Goal: Information Seeking & Learning: Find specific fact

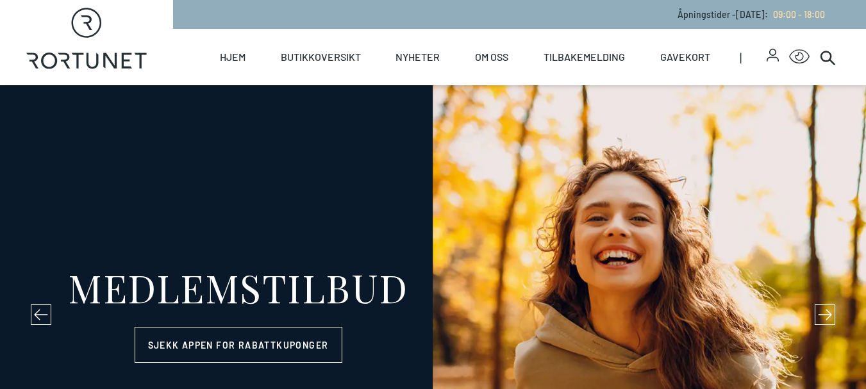
select select "NO"
click at [677, 17] on p "Åpningstider - [DATE] : 09:00 - 18:00" at bounding box center [750, 14] width 147 height 13
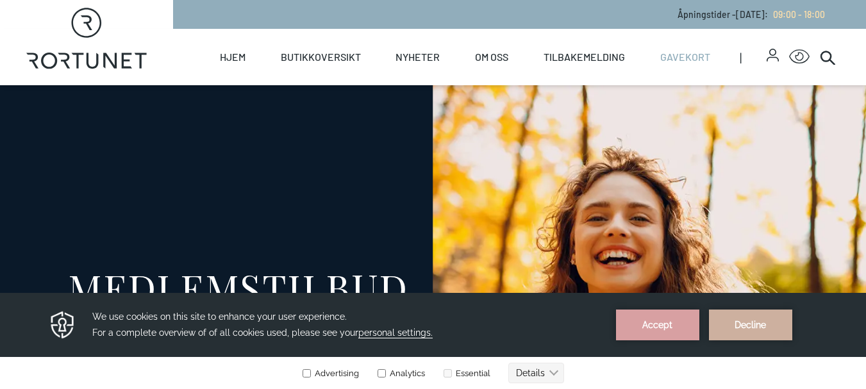
click at [738, 54] on li "Gavekort" at bounding box center [697, 57] width 85 height 56
click at [802, 16] on span "09:00 - 18:00" at bounding box center [799, 14] width 52 height 11
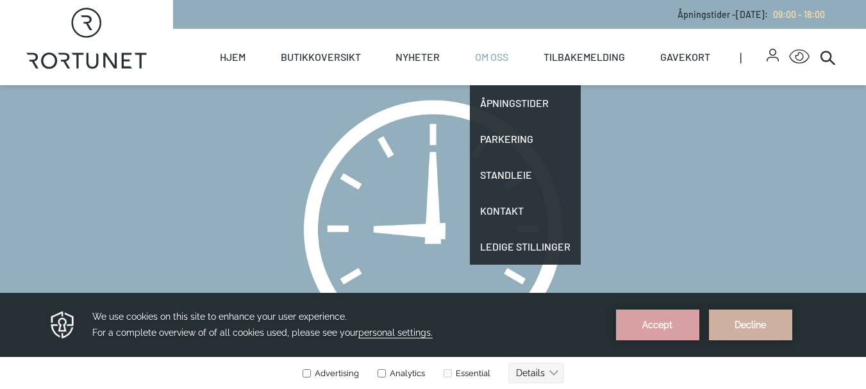
click at [504, 52] on link "Om oss" at bounding box center [491, 57] width 33 height 56
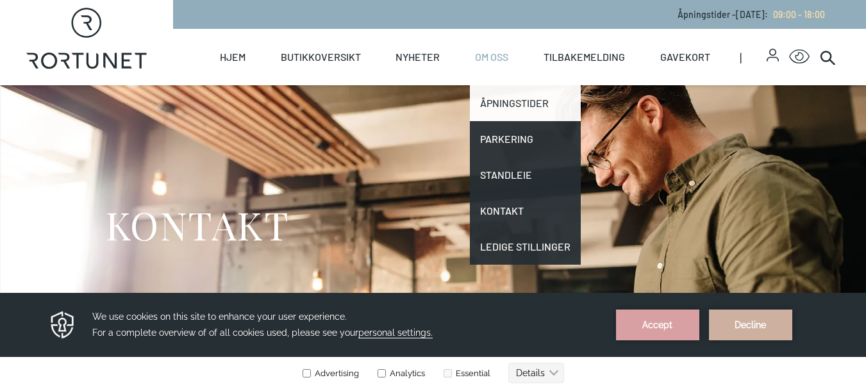
click at [500, 99] on link "Åpningstider" at bounding box center [525, 103] width 111 height 36
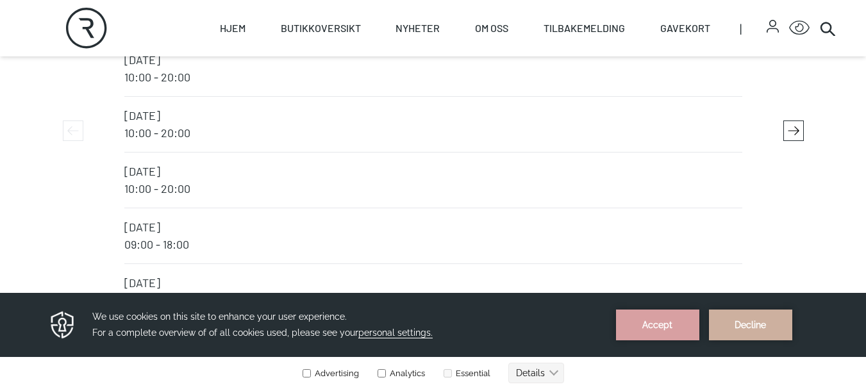
scroll to position [2499, 0]
